Goal: Information Seeking & Learning: Compare options

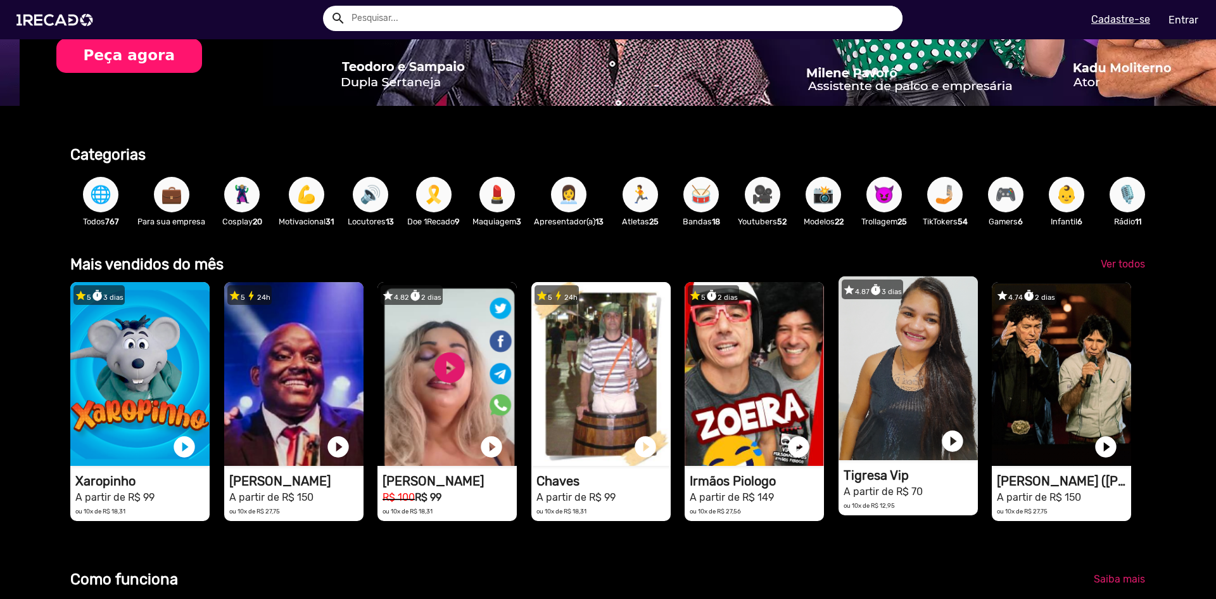
scroll to position [0, 2414]
click at [902, 377] on video "1RECADO vídeos dedicados para fãs e empresas" at bounding box center [908, 368] width 139 height 184
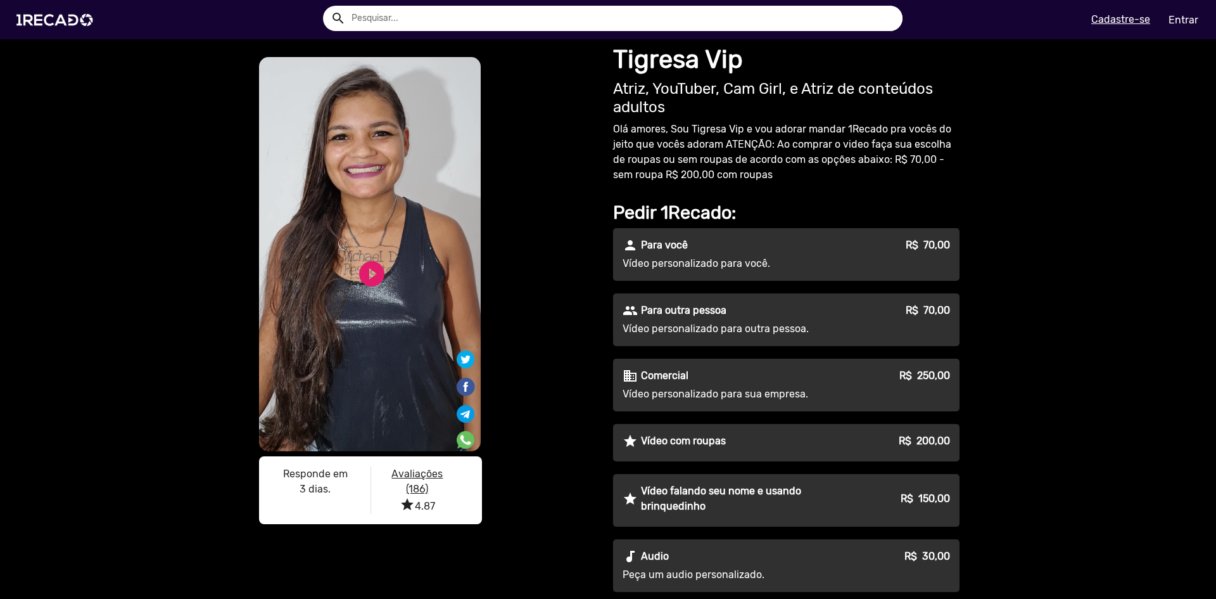
click at [768, 319] on div "people Para outra pessoa R$ 70,00 Vídeo personalizado para outra pessoa." at bounding box center [786, 319] width 347 height 53
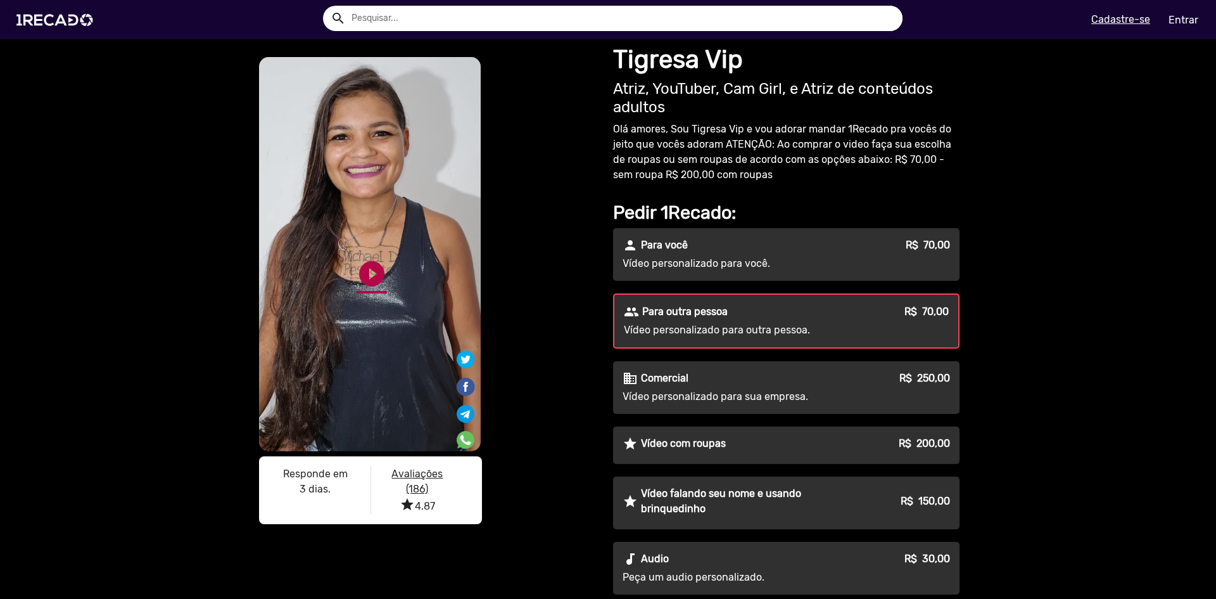
click at [367, 262] on link "play_circle_filled" at bounding box center [372, 273] width 30 height 30
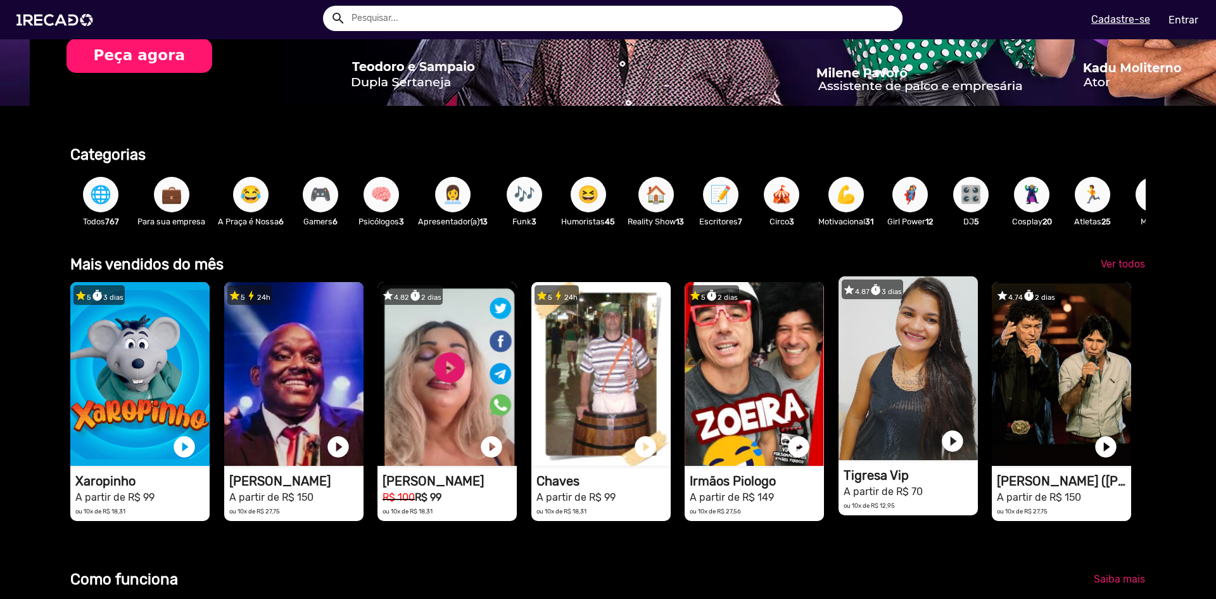
scroll to position [0, 2414]
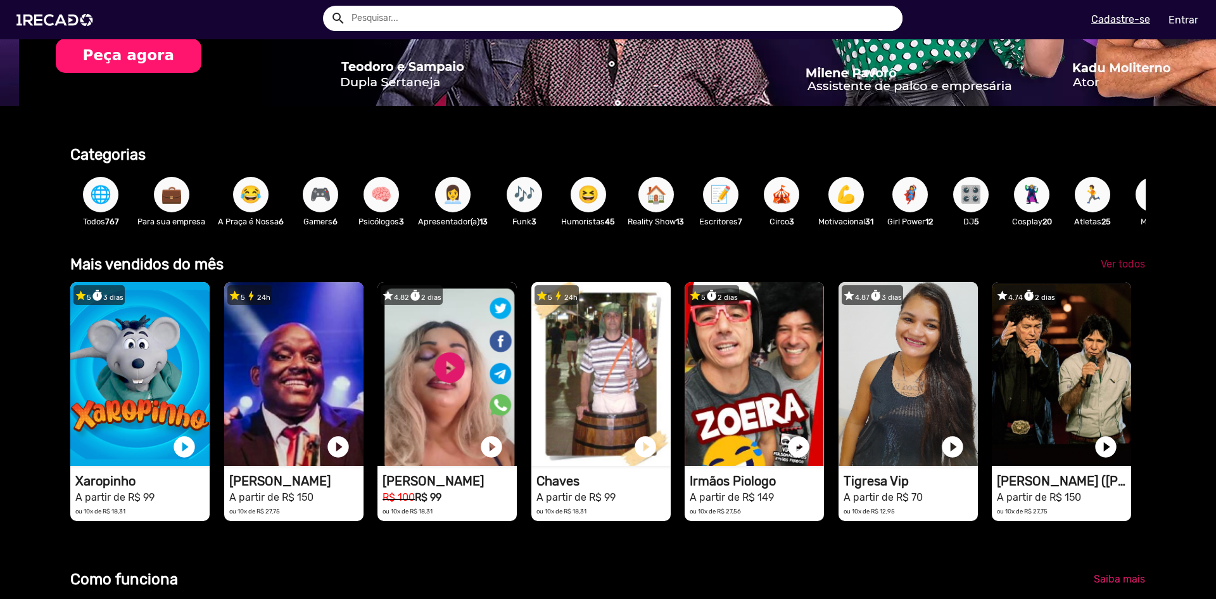
click at [1115, 270] on span "Ver todos" at bounding box center [1123, 264] width 44 height 12
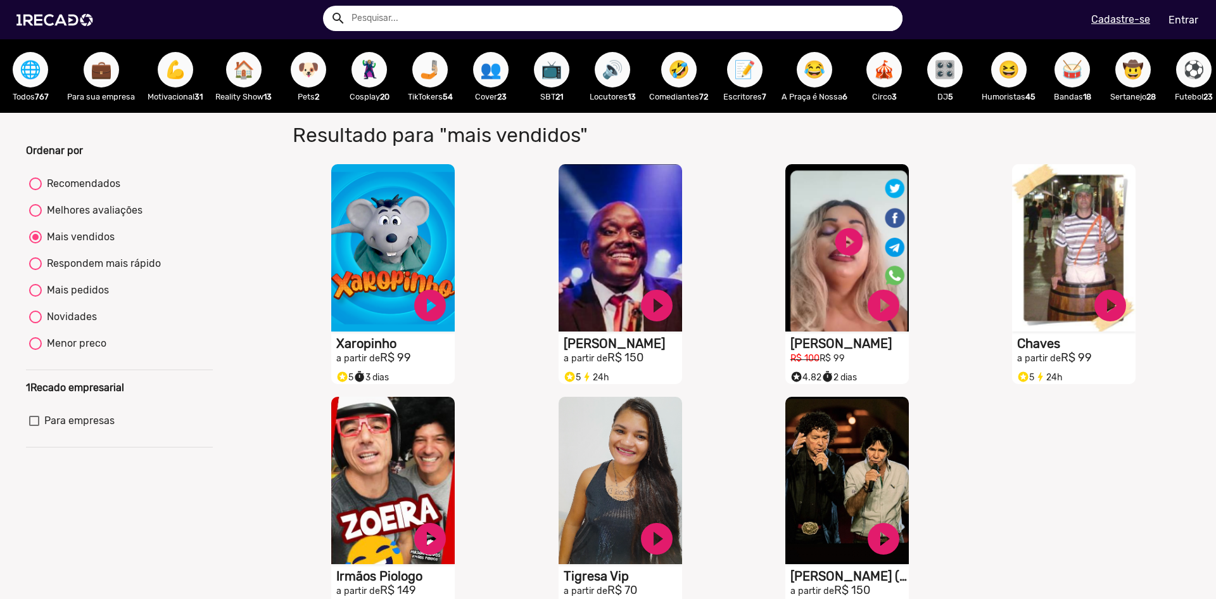
click at [66, 190] on div "Recomendados" at bounding box center [81, 183] width 79 height 15
click at [35, 190] on input "Recomendados" at bounding box center [35, 190] width 1 height 1
radio input "true"
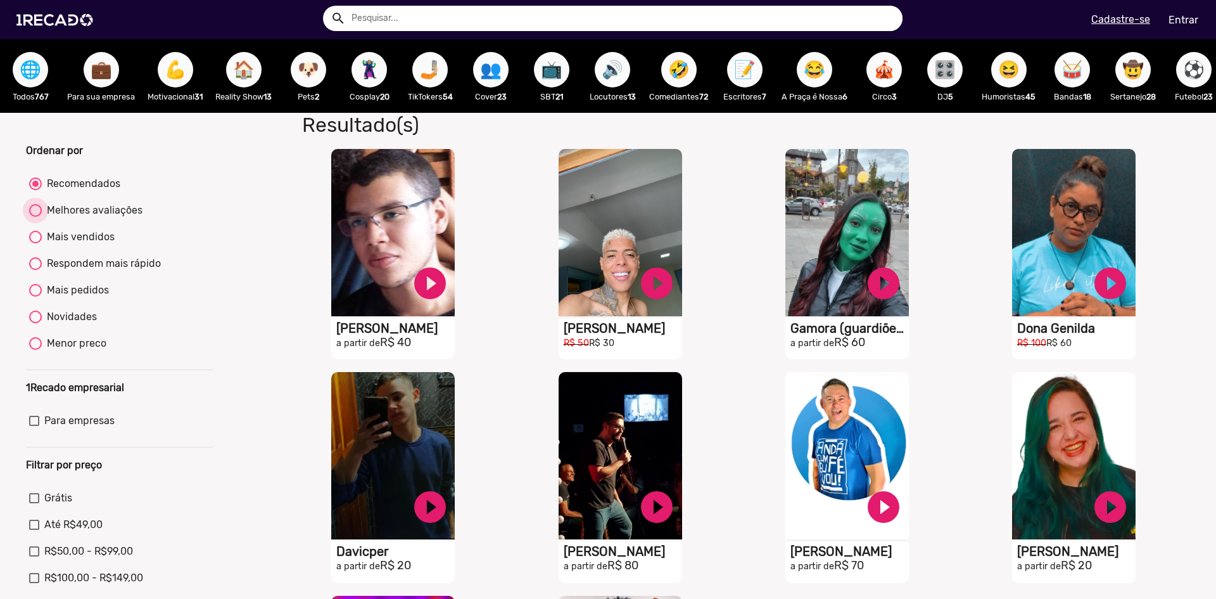
click at [101, 218] on div "Melhores avaliações" at bounding box center [92, 210] width 101 height 15
click at [35, 217] on input "Melhores avaliações" at bounding box center [35, 217] width 1 height 1
radio input "true"
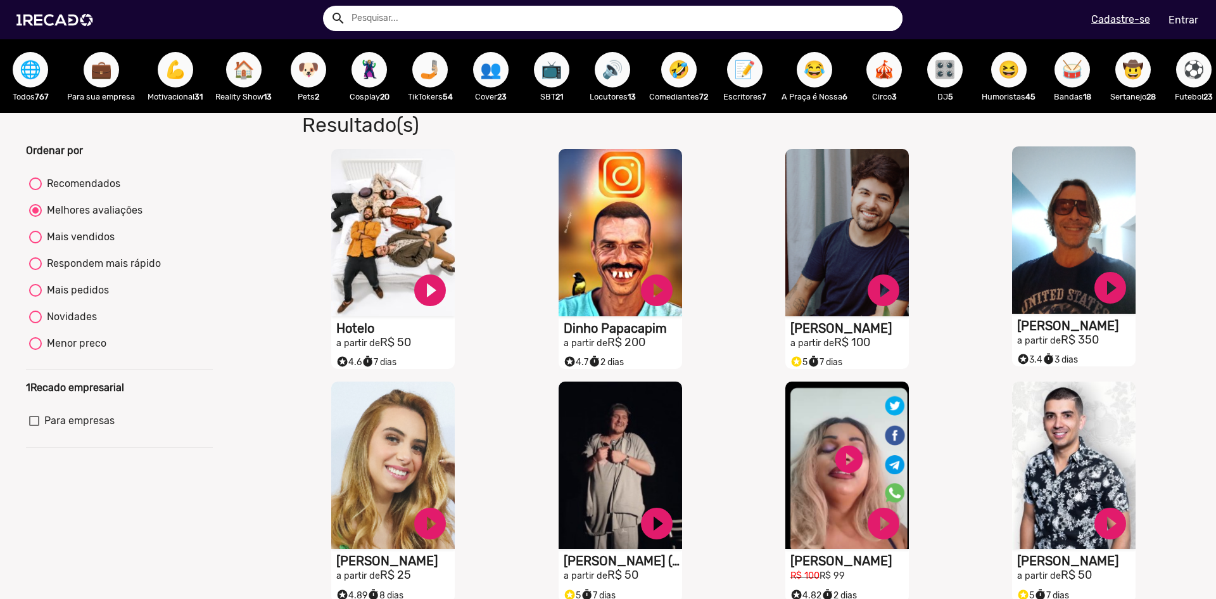
click at [1057, 264] on video "S1RECADO vídeos dedicados para fãs e empresas" at bounding box center [1074, 229] width 124 height 167
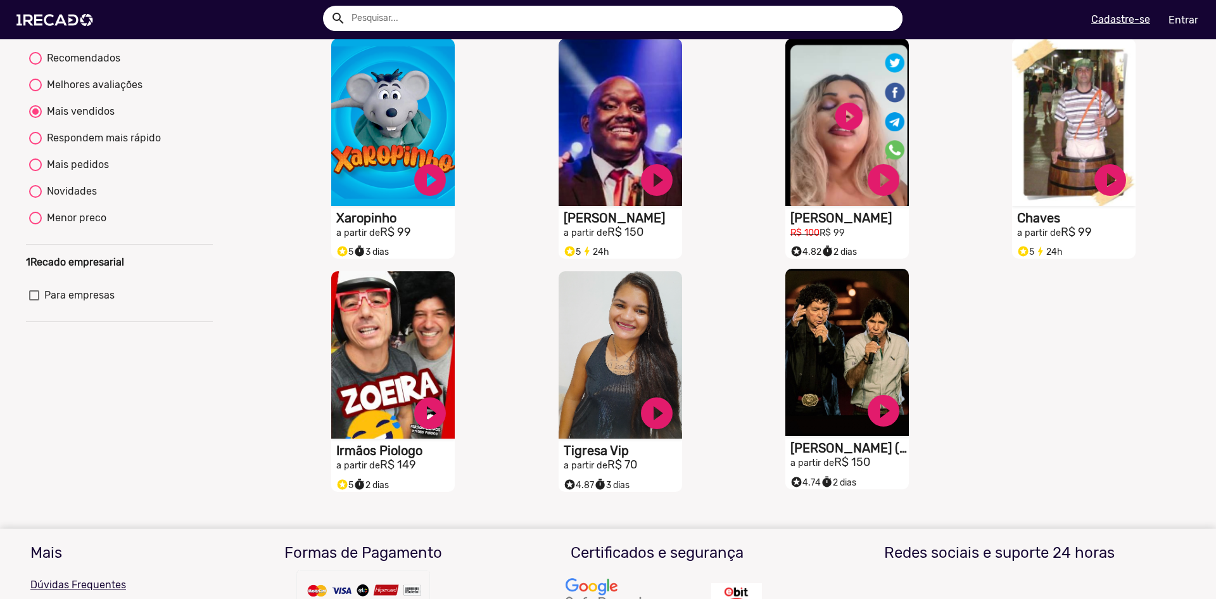
scroll to position [127, 0]
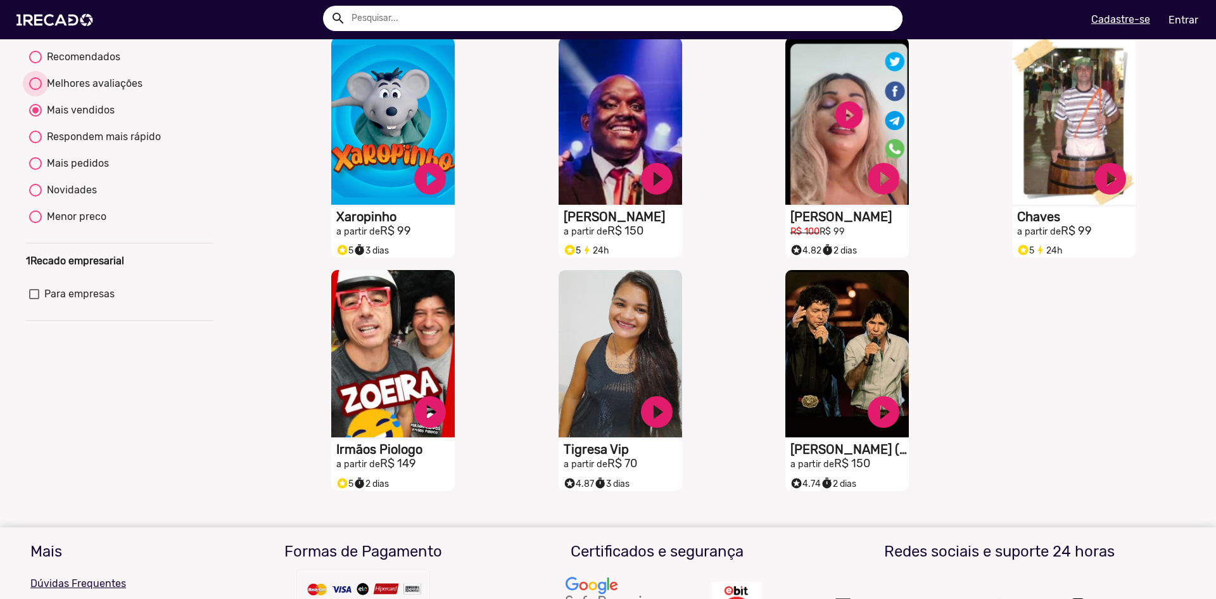
click at [120, 91] on div "Melhores avaliações" at bounding box center [92, 83] width 101 height 15
click at [35, 91] on input "Melhores avaliações" at bounding box center [35, 90] width 1 height 1
radio input "true"
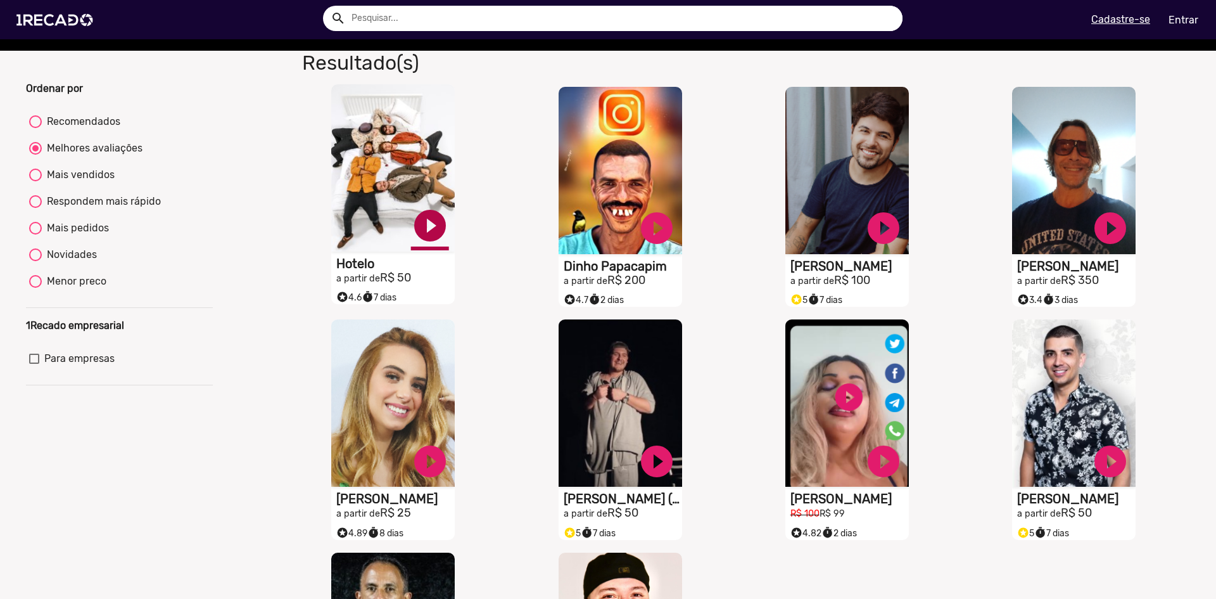
scroll to position [0, 0]
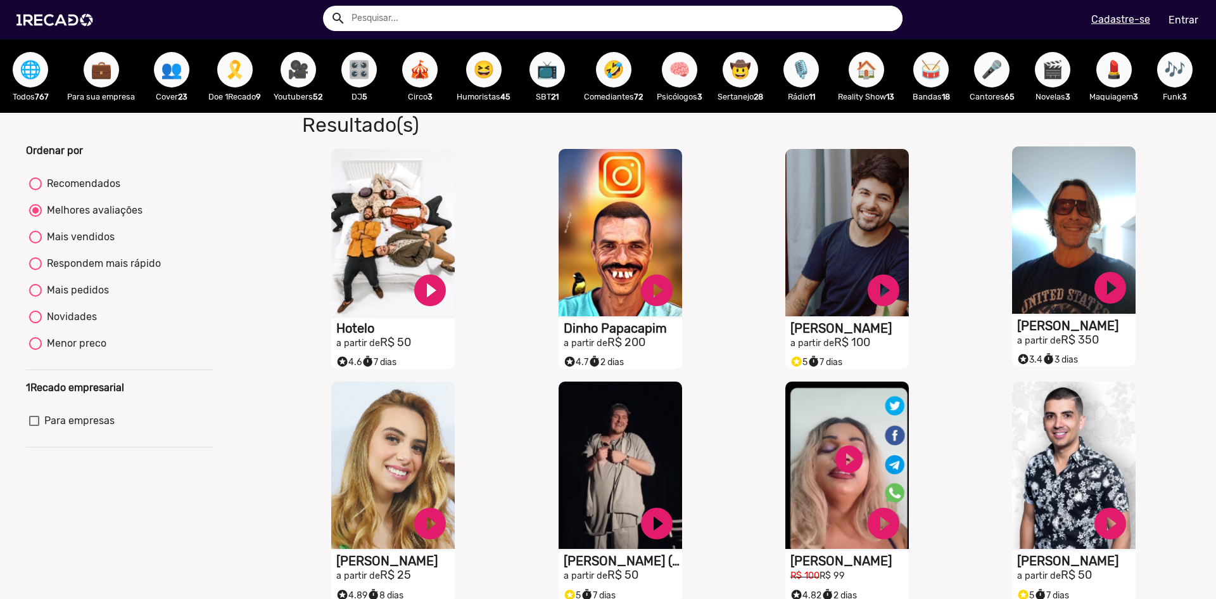
click at [1076, 253] on video "S1RECADO vídeos dedicados para fãs e empresas" at bounding box center [1074, 229] width 124 height 167
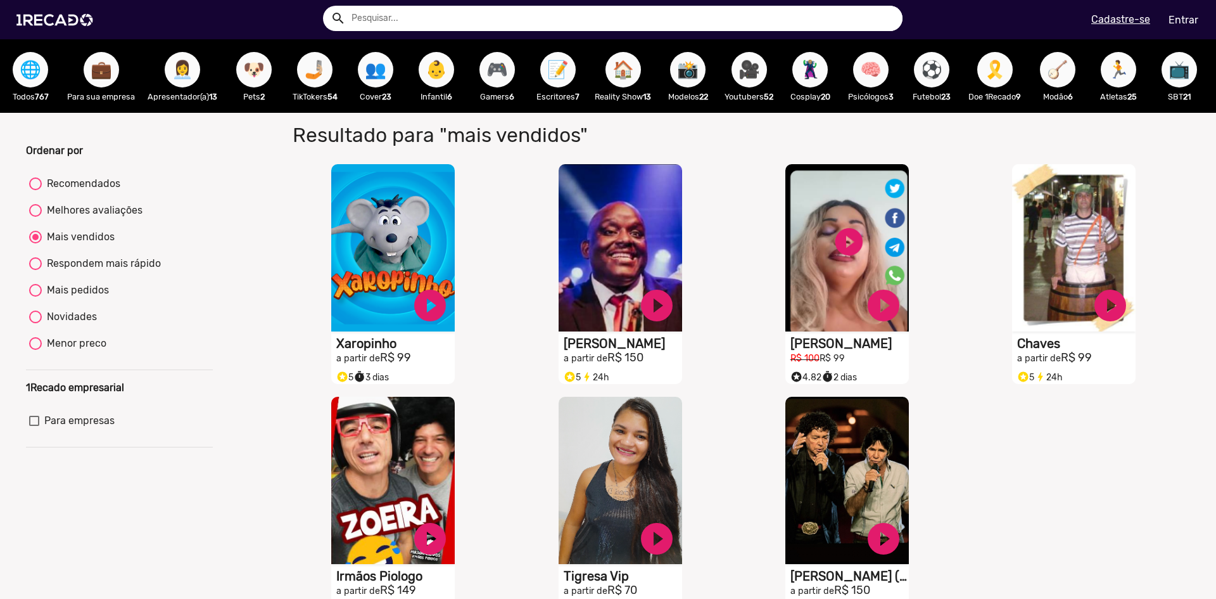
click at [49, 218] on div "Melhores avaliações" at bounding box center [92, 210] width 101 height 15
click at [35, 217] on input "Melhores avaliações" at bounding box center [35, 217] width 1 height 1
radio input "true"
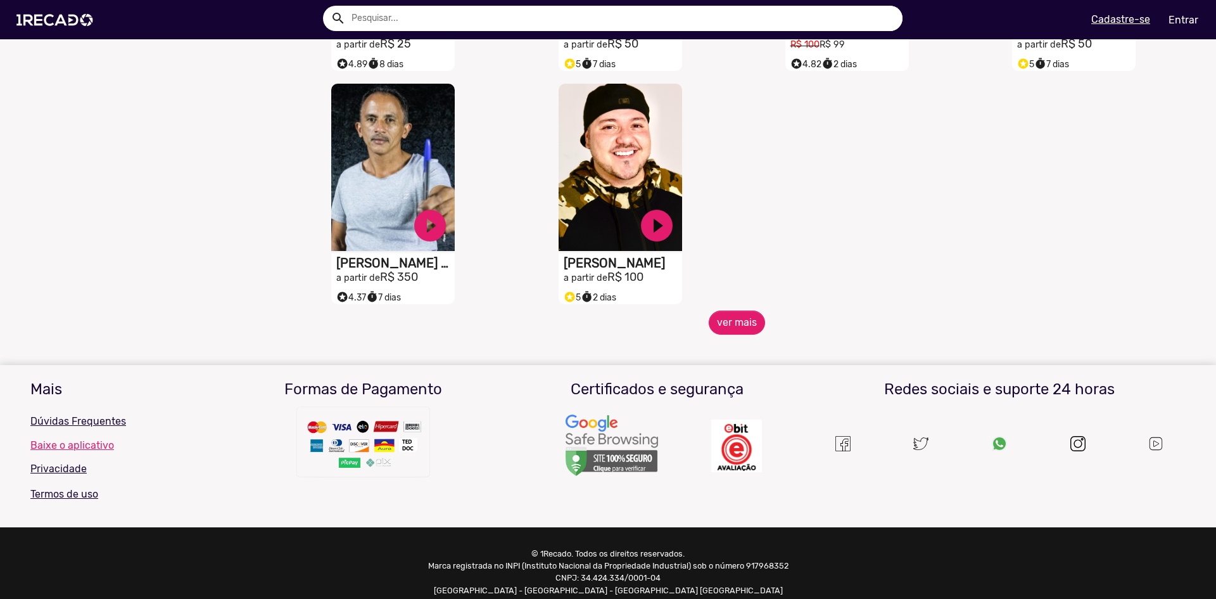
scroll to position [558, 0]
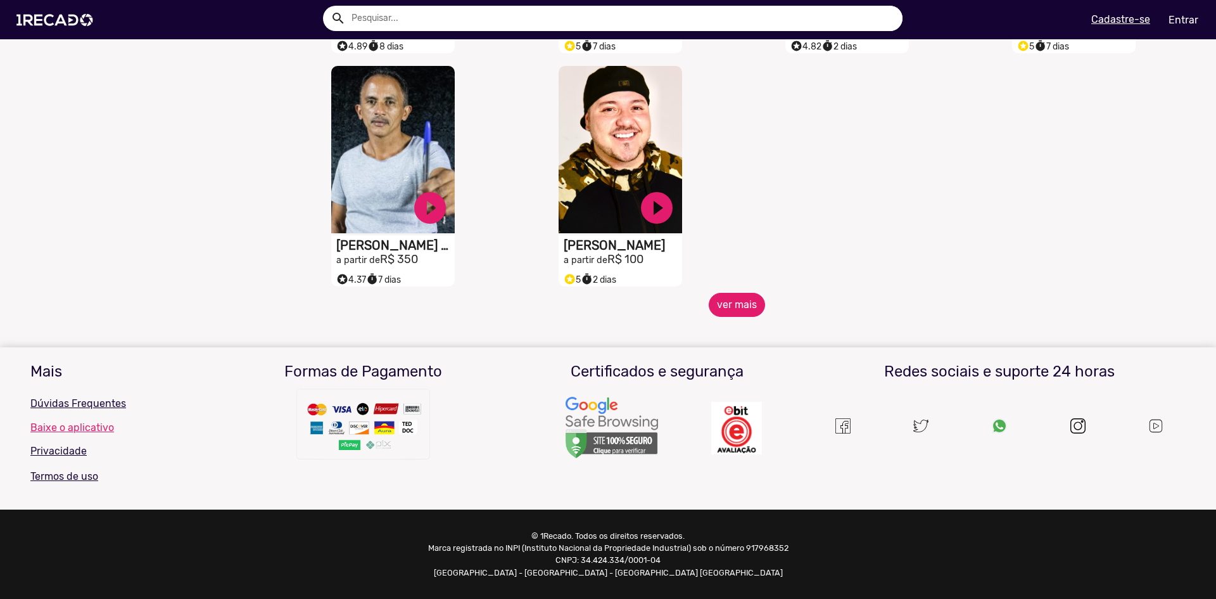
click at [735, 307] on button "ver mais" at bounding box center [737, 305] width 56 height 24
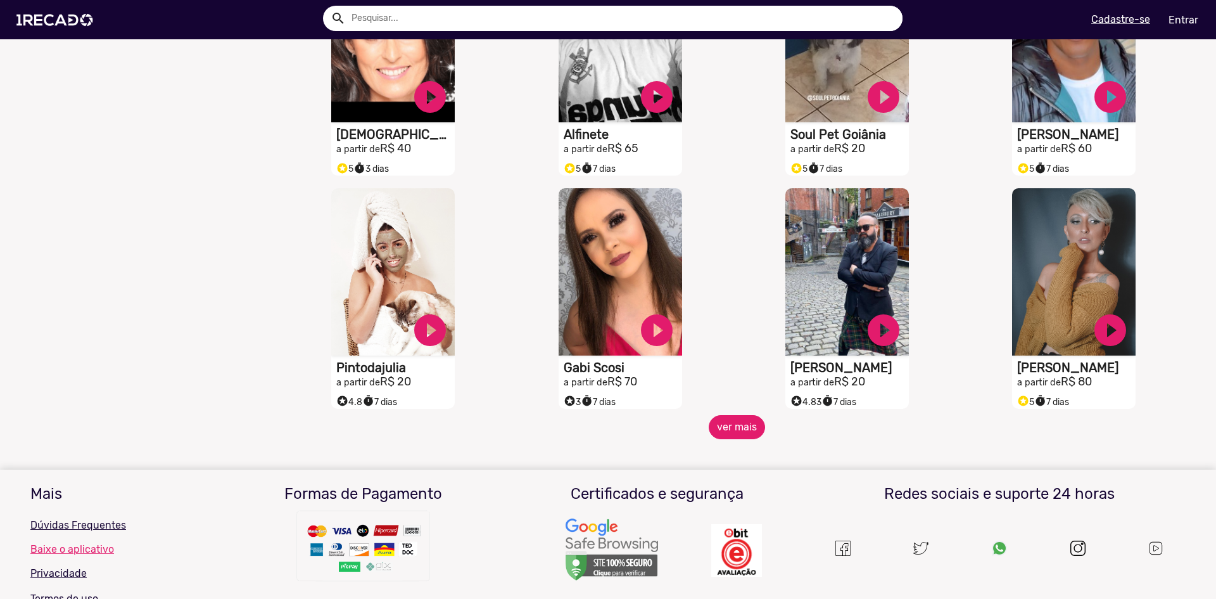
scroll to position [938, 0]
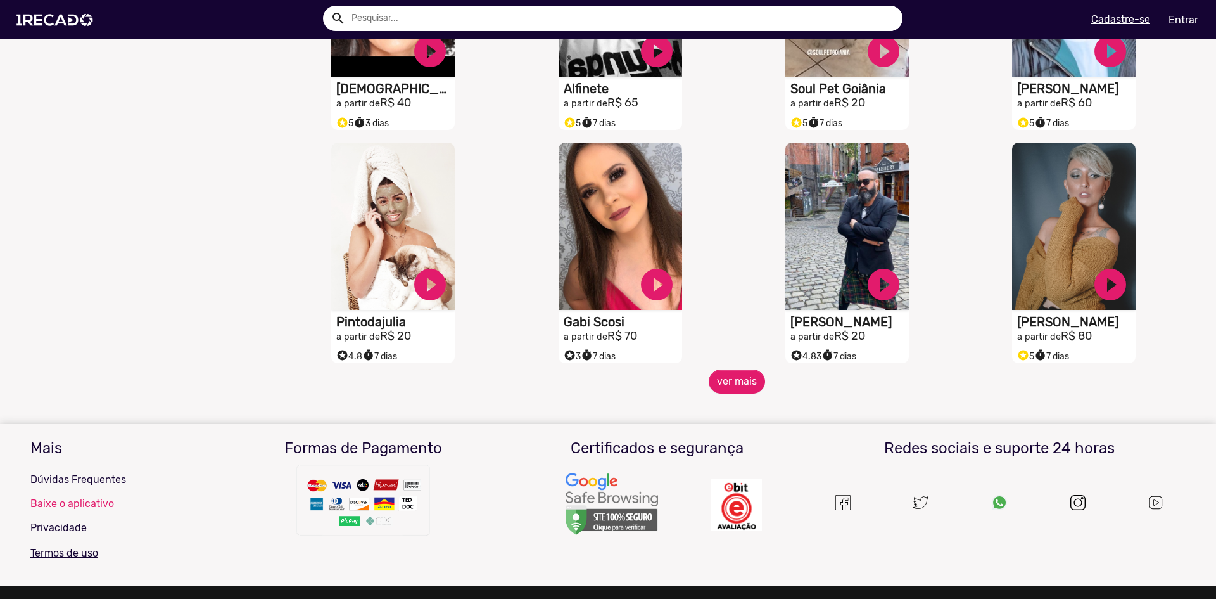
drag, startPoint x: 741, startPoint y: 371, endPoint x: 743, endPoint y: 378, distance: 6.6
click at [741, 369] on div "S1RECADO vídeos dedicados para fãs e empresas play_circle_filled [PERSON_NAME] …" at bounding box center [850, 252] width 227 height 233
click at [742, 383] on button "ver mais" at bounding box center [737, 381] width 56 height 24
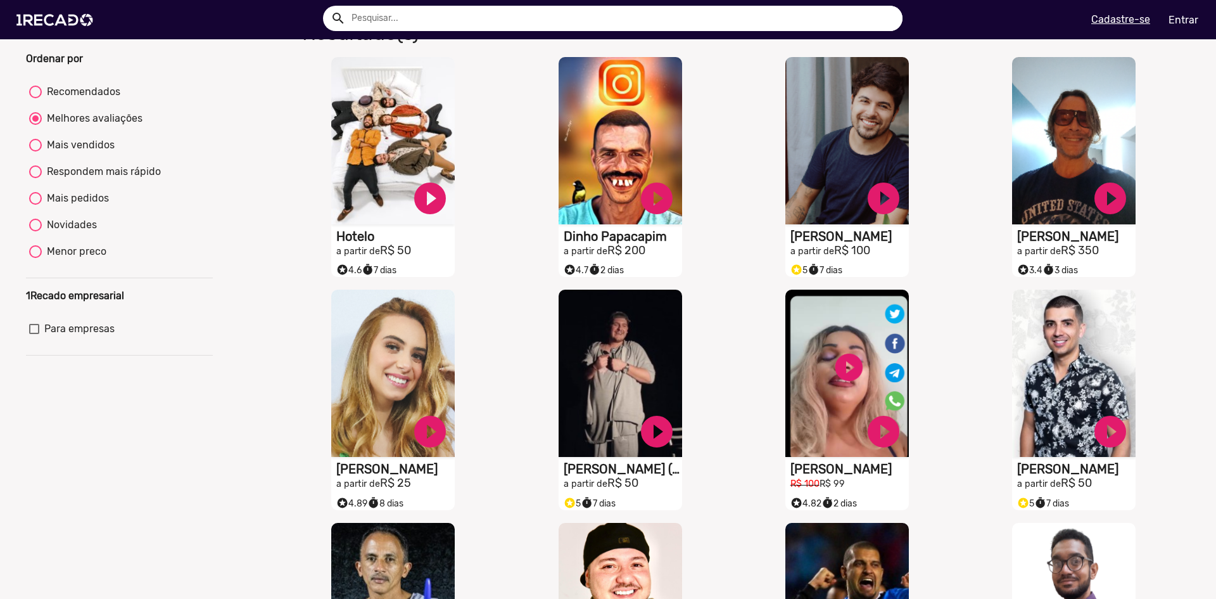
scroll to position [0, 0]
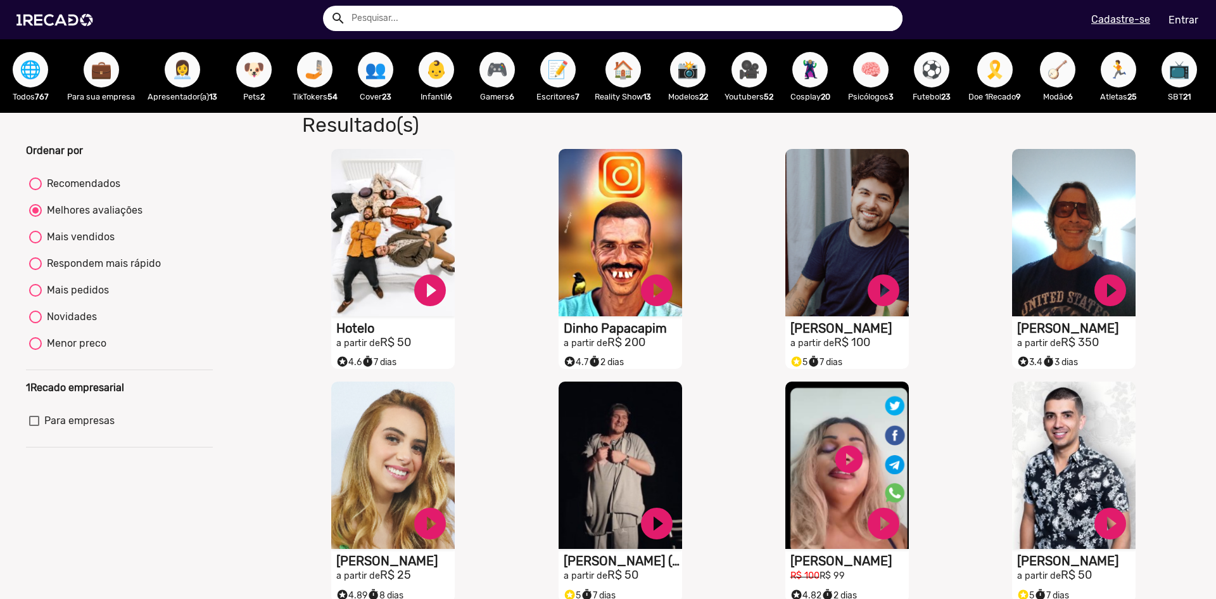
click at [96, 189] on div "Recomendados" at bounding box center [81, 183] width 79 height 15
click at [35, 190] on input "Recomendados" at bounding box center [35, 190] width 1 height 1
radio input "true"
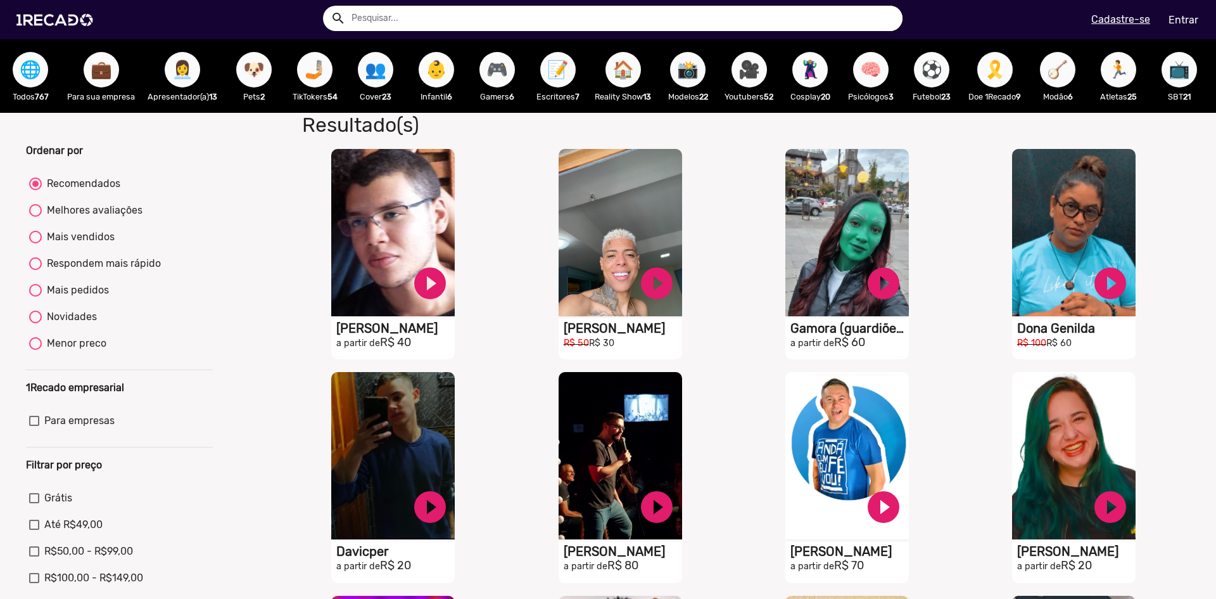
click at [103, 271] on div "Respondem mais rápido" at bounding box center [101, 263] width 119 height 15
click at [35, 271] on input "Respondem mais rápido" at bounding box center [35, 270] width 1 height 1
radio input "true"
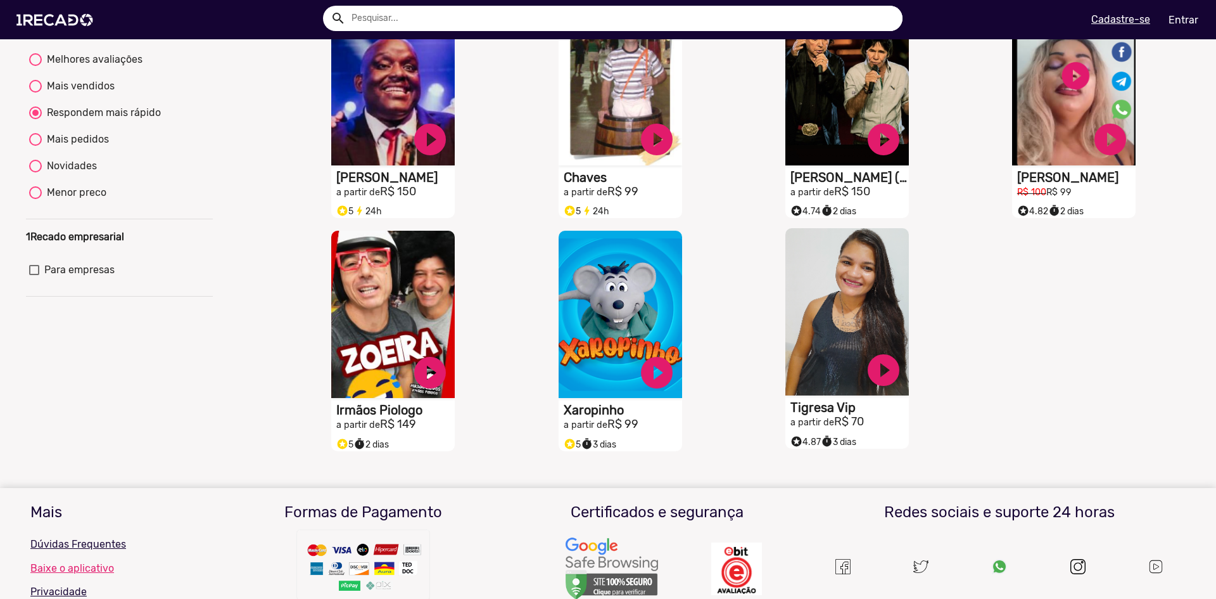
scroll to position [190, 0]
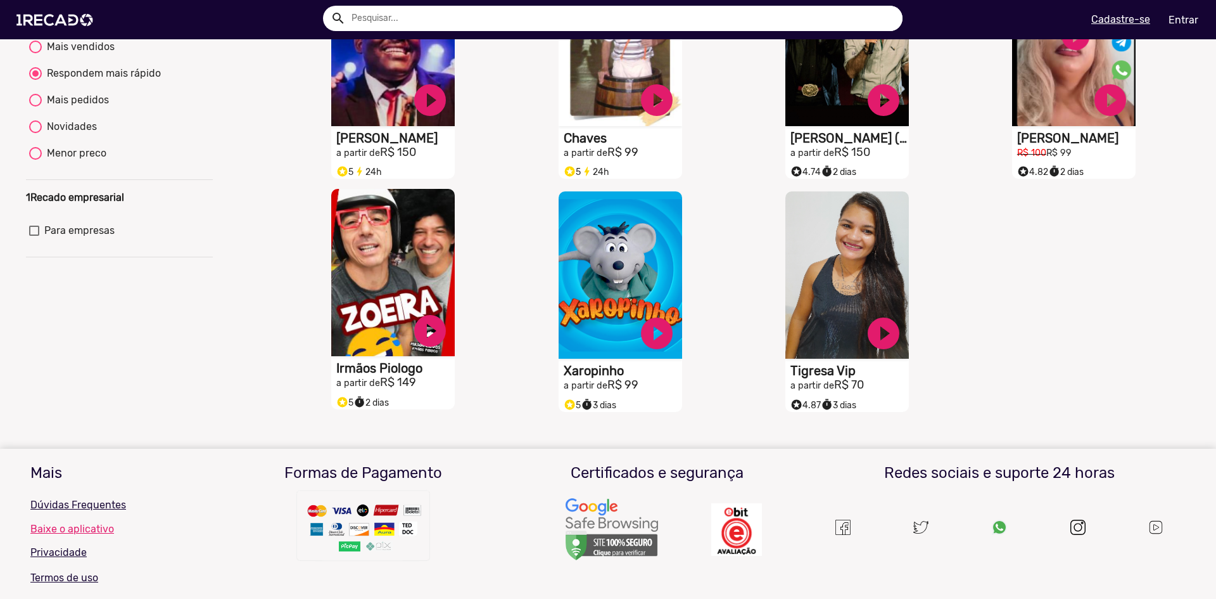
click at [364, 272] on video "S1RECADO vídeos dedicados para fãs e empresas" at bounding box center [393, 272] width 124 height 167
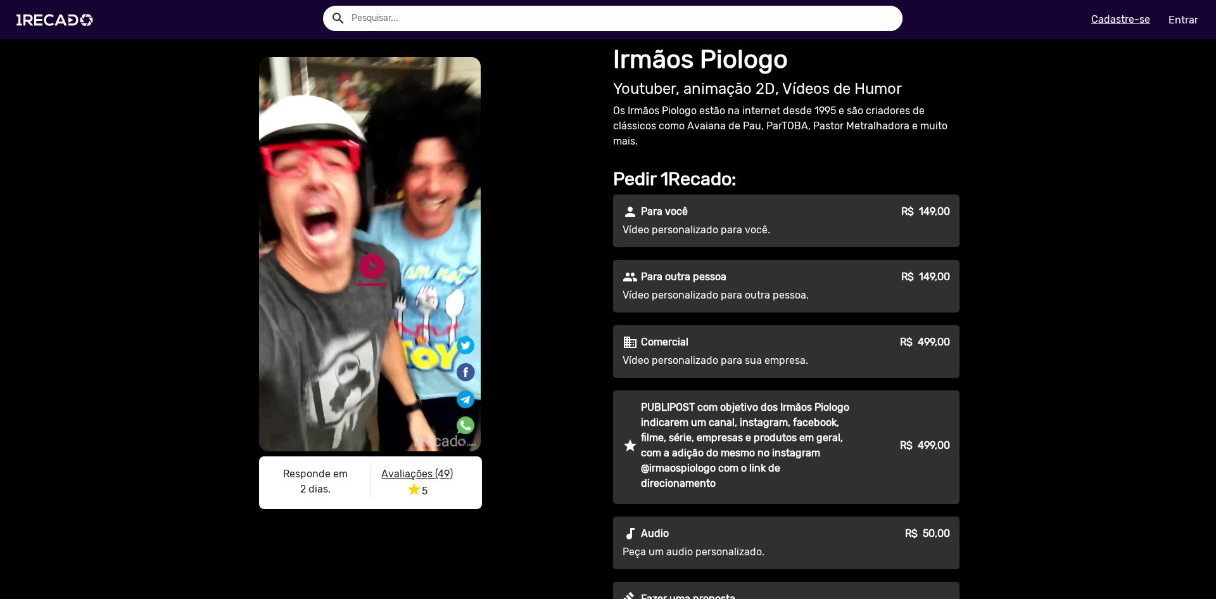
click at [360, 265] on link "play_circle_filled" at bounding box center [372, 266] width 30 height 30
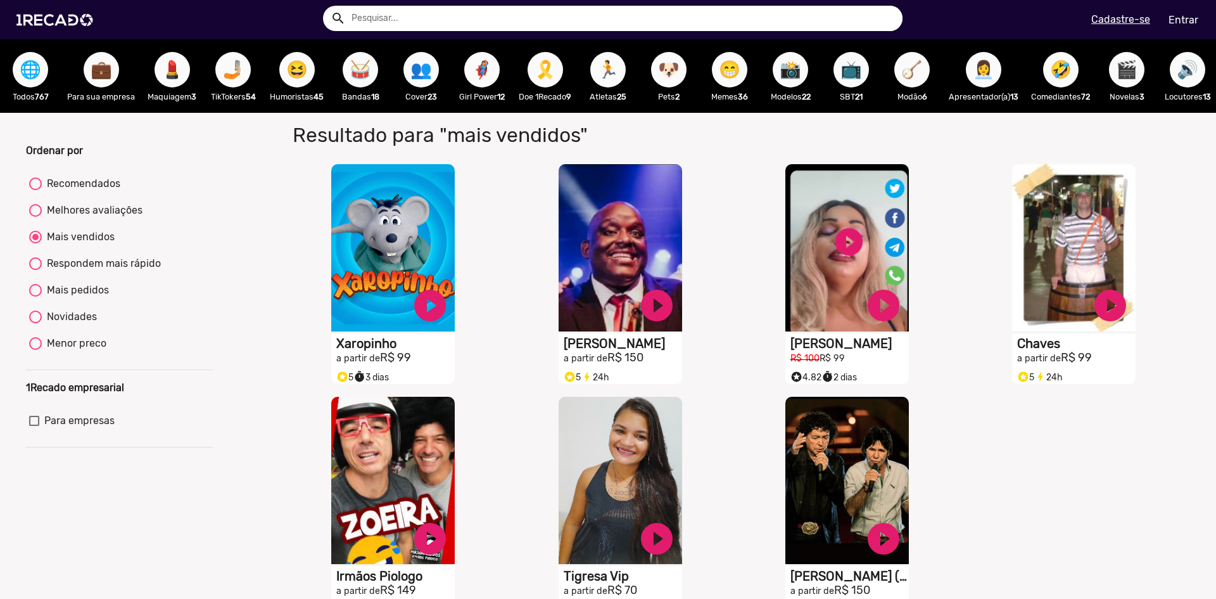
click at [91, 351] on div "Menor preco" at bounding box center [74, 343] width 65 height 15
click at [35, 350] on input "Menor preco" at bounding box center [35, 350] width 1 height 1
radio input "true"
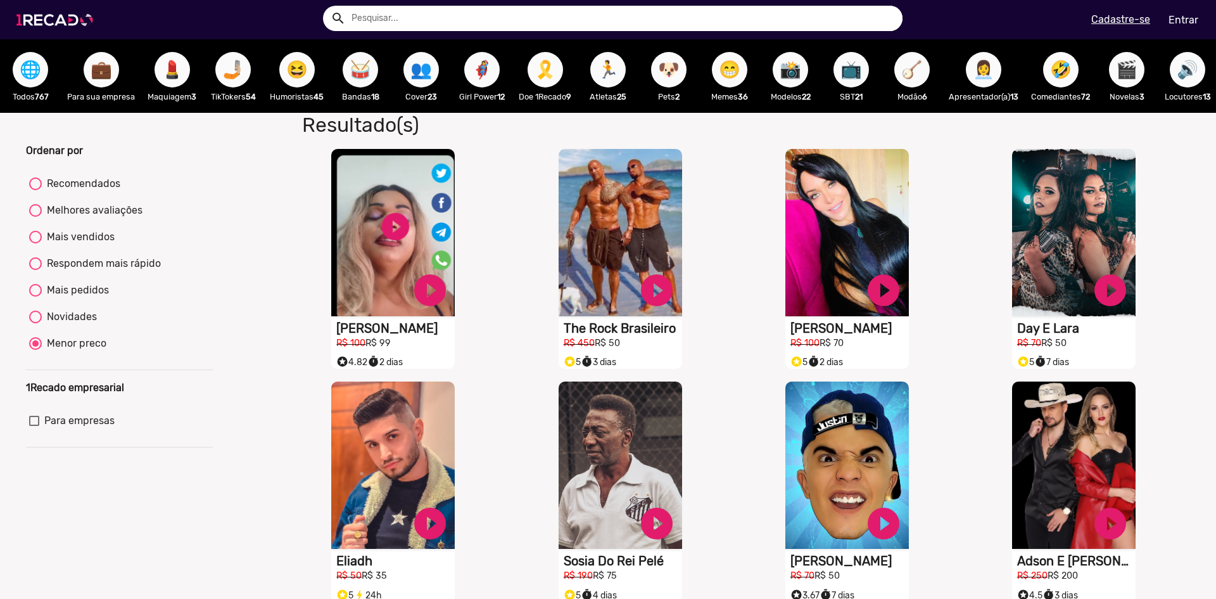
click at [30, 13] on img at bounding box center [58, 20] width 96 height 54
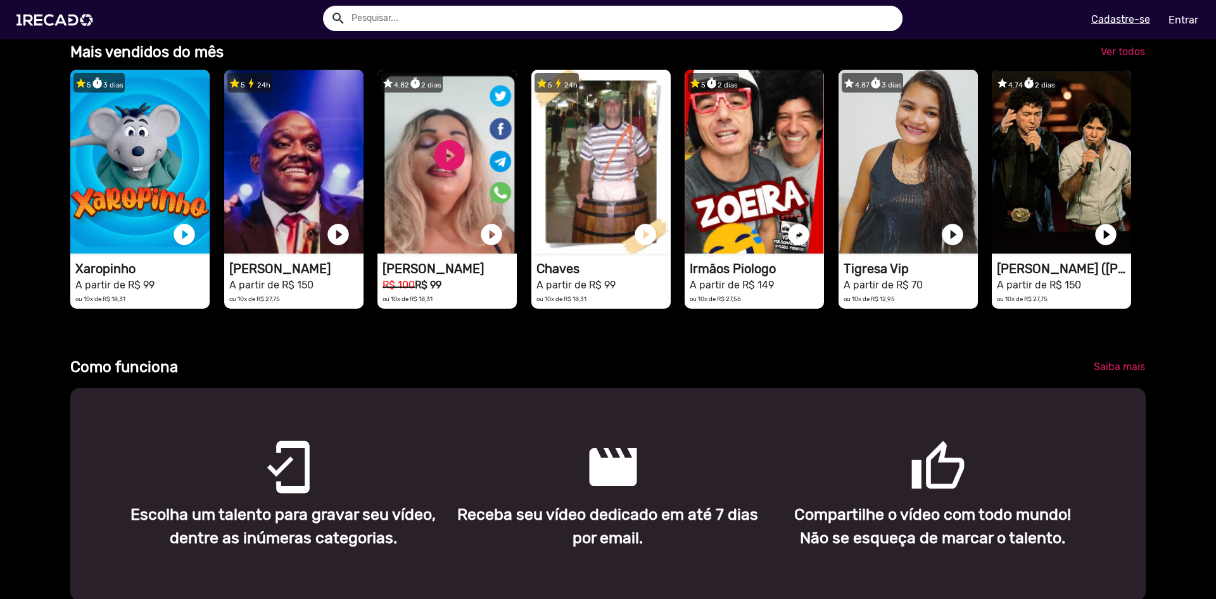
scroll to position [507, 0]
